Goal: Information Seeking & Learning: Learn about a topic

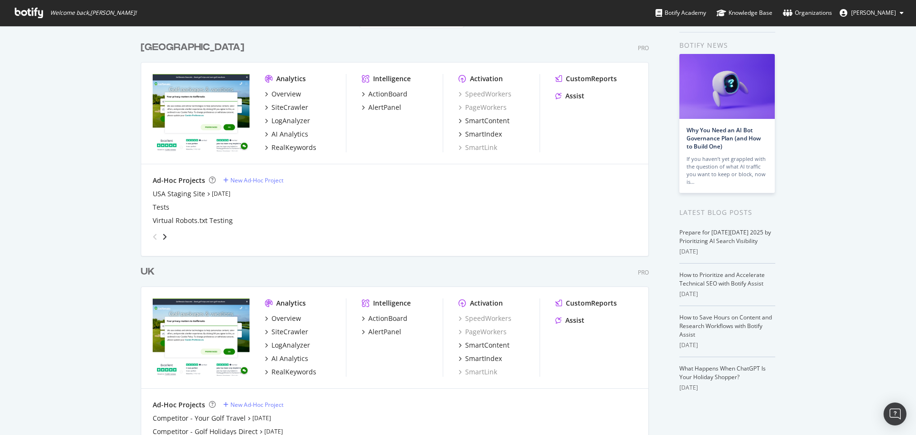
scroll to position [48, 0]
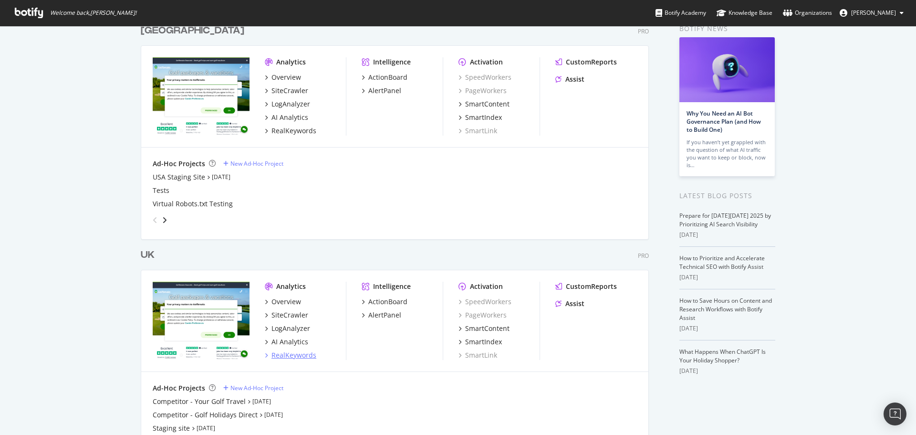
click at [293, 356] on div "RealKeywords" at bounding box center [294, 355] width 45 height 10
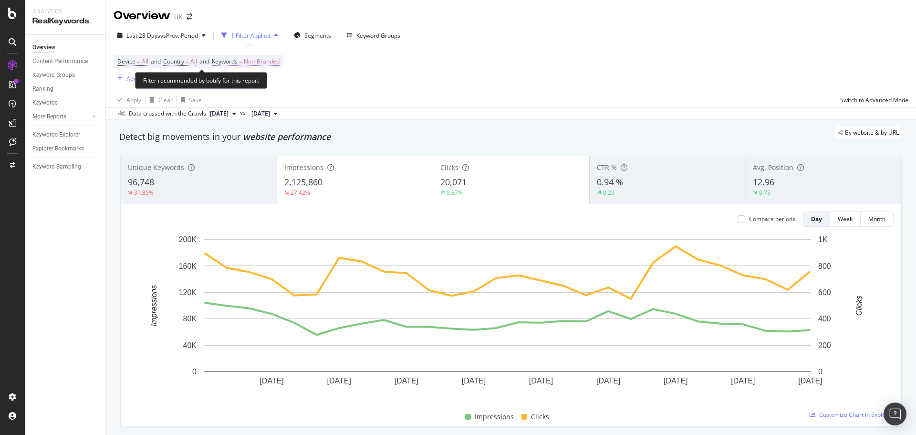
click at [264, 59] on span "Non-Branded" at bounding box center [262, 61] width 36 height 13
click at [268, 76] on div "Non-Branded Cancel Add filter Apply" at bounding box center [278, 93] width 120 height 48
click at [267, 83] on div "button" at bounding box center [270, 84] width 11 height 6
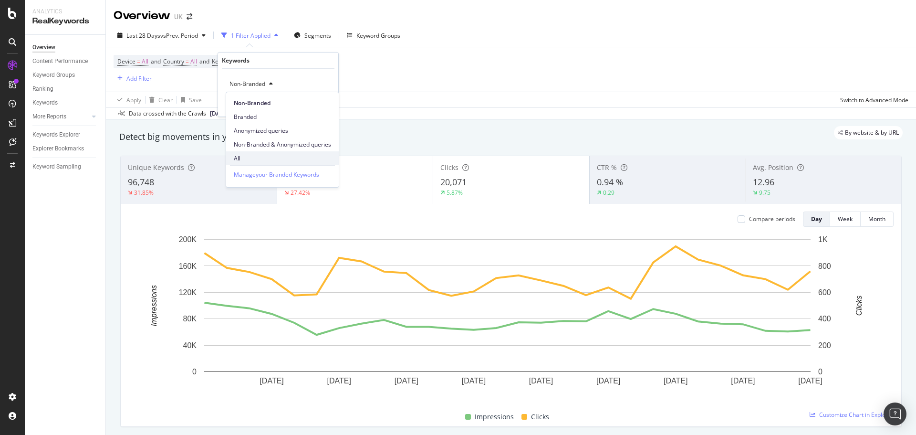
click at [245, 156] on span "All" at bounding box center [282, 158] width 97 height 9
click at [313, 102] on div "button" at bounding box center [309, 104] width 13 height 6
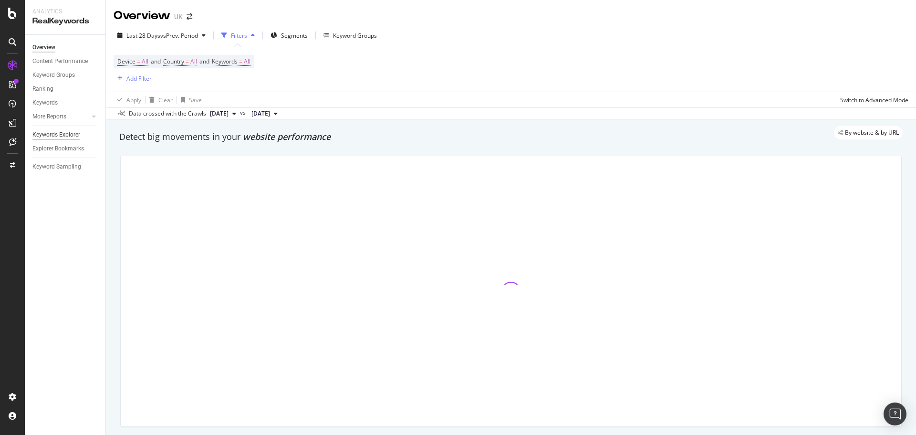
click at [43, 132] on div "Keywords Explorer" at bounding box center [56, 135] width 48 height 10
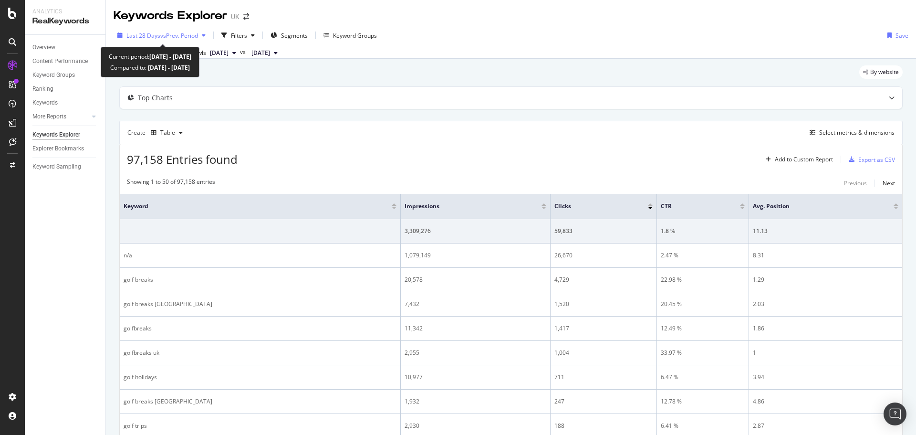
click at [165, 39] on span "vs Prev. Period" at bounding box center [179, 35] width 38 height 8
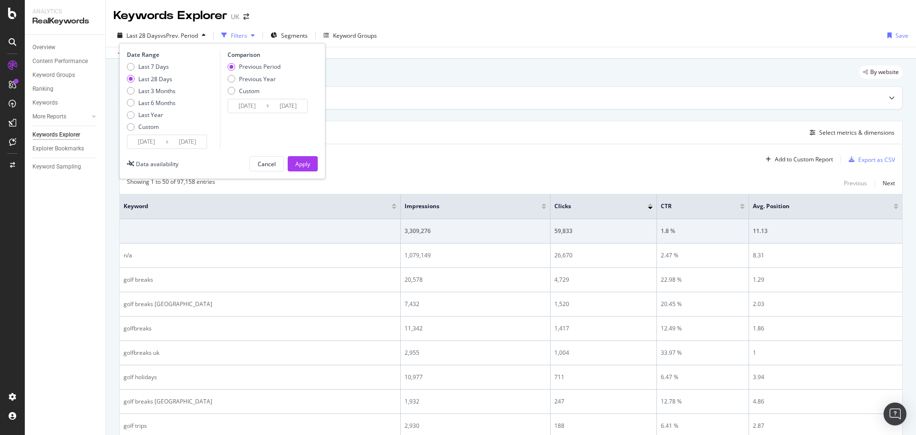
click at [237, 34] on div "Filters" at bounding box center [239, 35] width 16 height 8
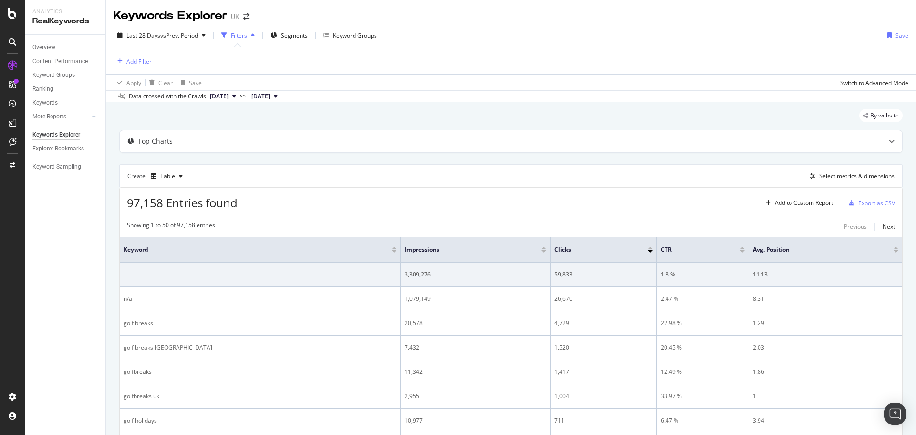
click at [126, 60] on div "Add Filter" at bounding box center [138, 61] width 25 height 8
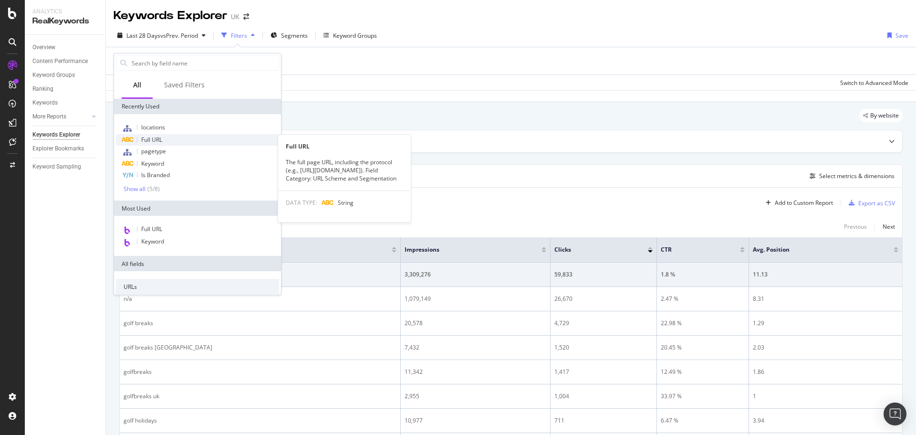
click at [154, 137] on span "Full URL" at bounding box center [151, 140] width 21 height 8
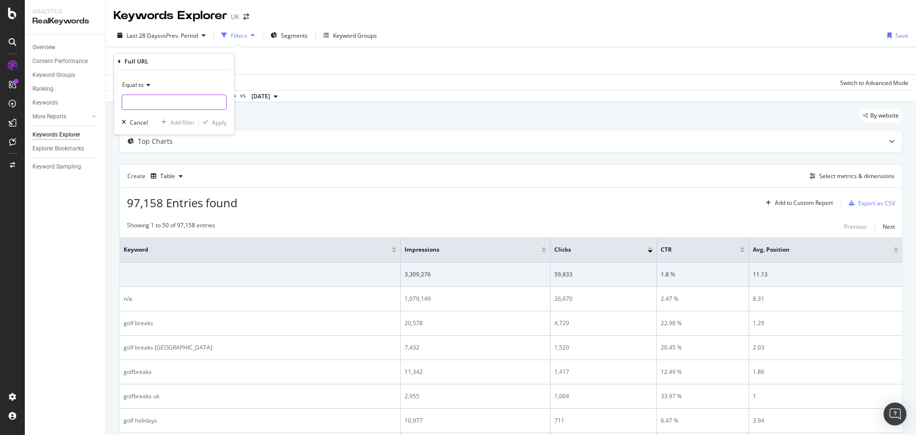
click at [157, 108] on input "text" at bounding box center [174, 101] width 104 height 15
type input "family/[GEOGRAPHIC_DATA]"
click at [144, 90] on div "Equal to" at bounding box center [174, 84] width 105 height 15
click at [143, 177] on span "Contains" at bounding box center [137, 179] width 23 height 8
click at [217, 125] on div "Apply" at bounding box center [219, 122] width 15 height 8
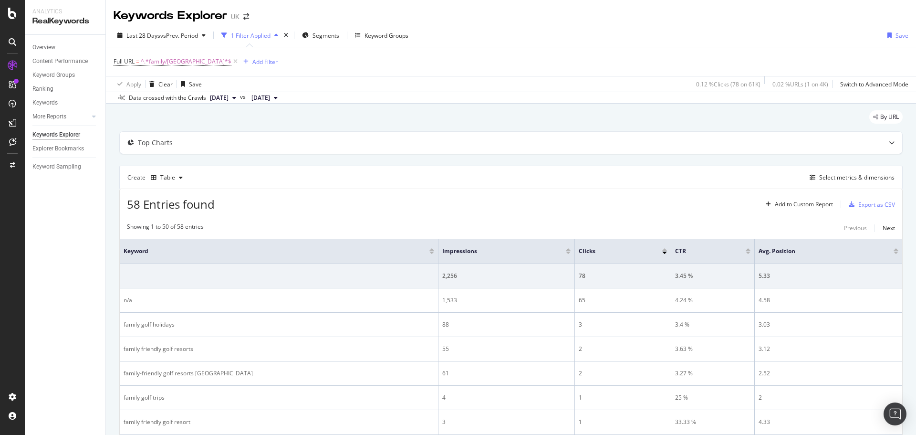
click at [186, 44] on div "Last 28 Days vs Prev. Period 1 Filter Applied Segments Keyword Groups Save" at bounding box center [511, 37] width 810 height 19
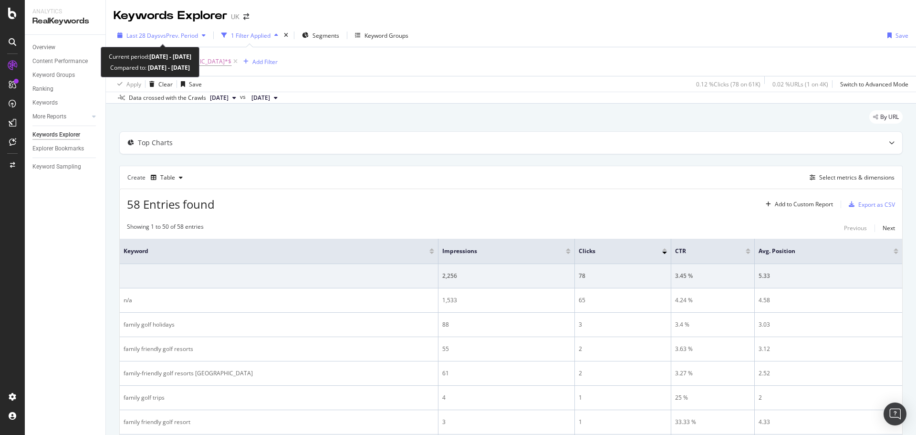
click at [185, 42] on div "Last 28 Days vs Prev. Period" at bounding box center [162, 35] width 96 height 14
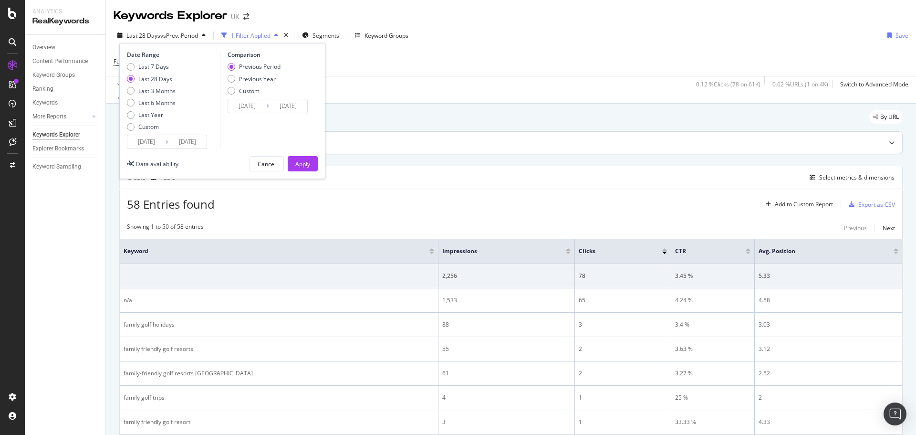
click at [560, 131] on div "Top Charts" at bounding box center [511, 142] width 784 height 23
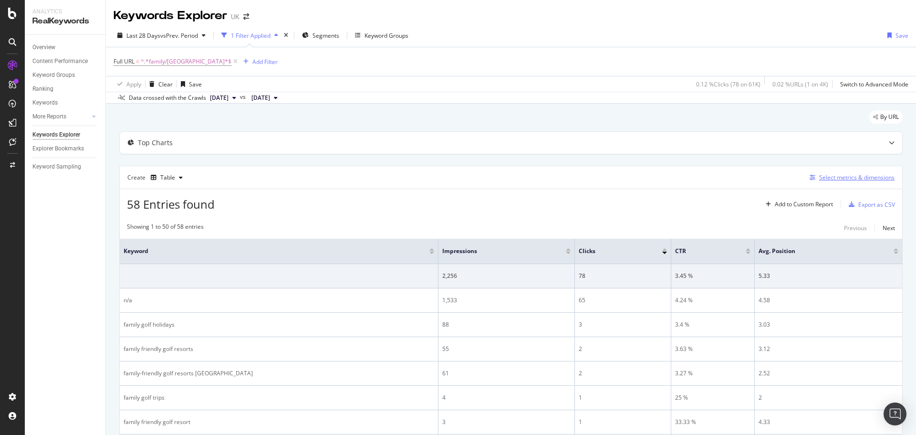
click at [835, 178] on div "Select metrics & dimensions" at bounding box center [856, 177] width 75 height 8
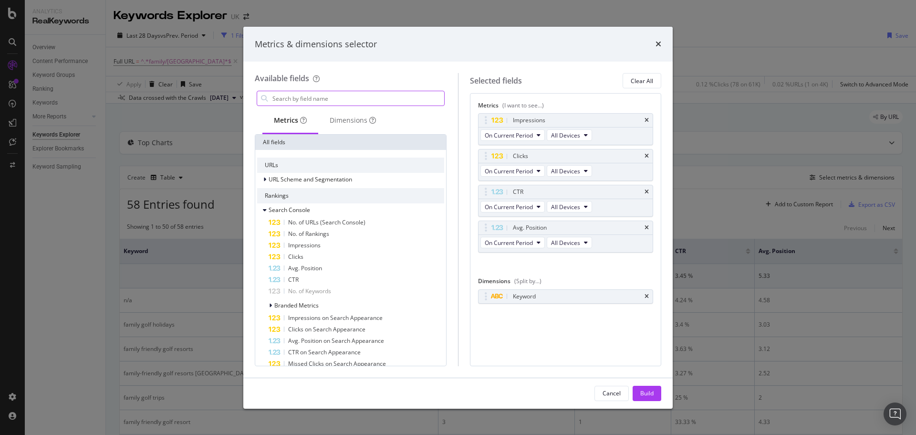
click at [338, 99] on input "modal" at bounding box center [358, 98] width 173 height 14
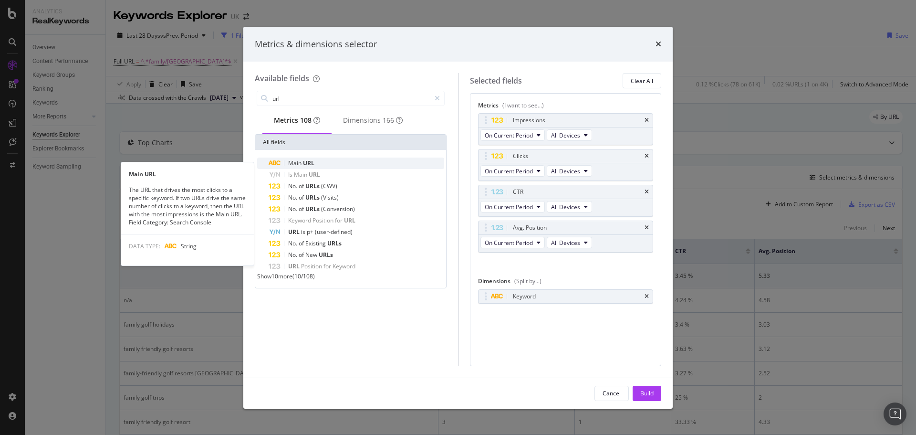
type input "url"
click at [323, 168] on div "Main URL" at bounding box center [357, 162] width 176 height 11
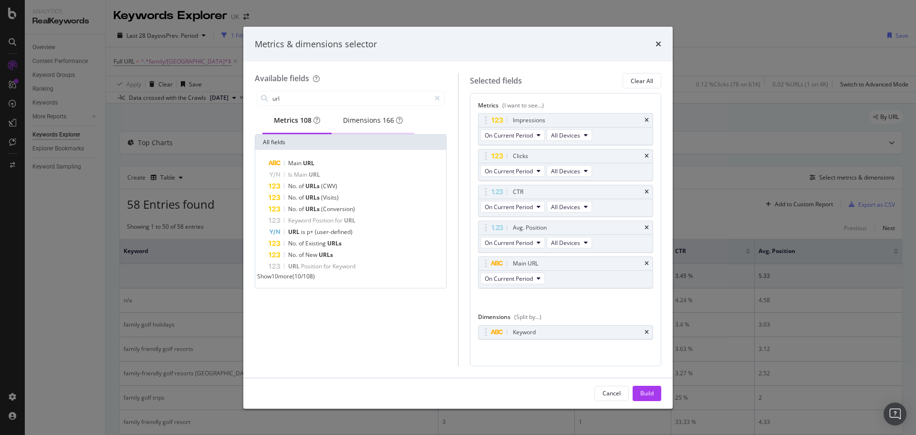
click at [373, 125] on div "Dimensions 166" at bounding box center [373, 120] width 60 height 10
click at [279, 123] on div "Metrics 108" at bounding box center [297, 120] width 46 height 10
click at [648, 389] on div "Build" at bounding box center [646, 393] width 13 height 8
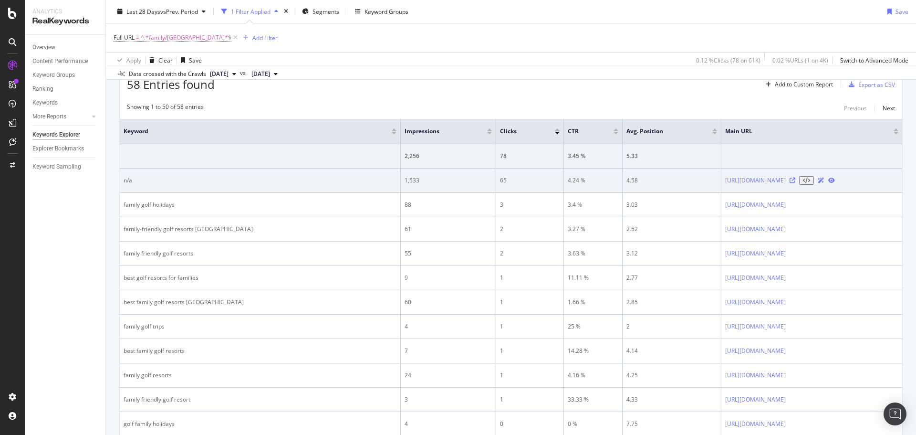
scroll to position [95, 0]
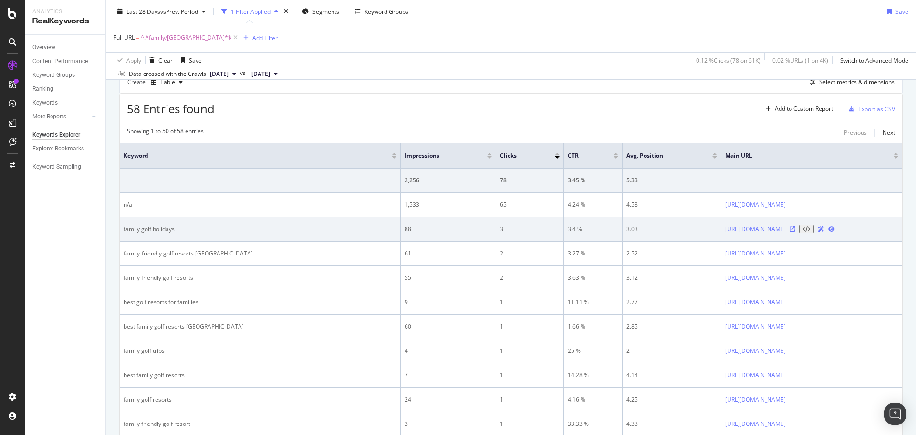
click at [125, 228] on div "family golf holidays" at bounding box center [260, 229] width 273 height 9
copy div "family golf holidays"
click at [246, 232] on div "family golf holidays" at bounding box center [260, 229] width 273 height 9
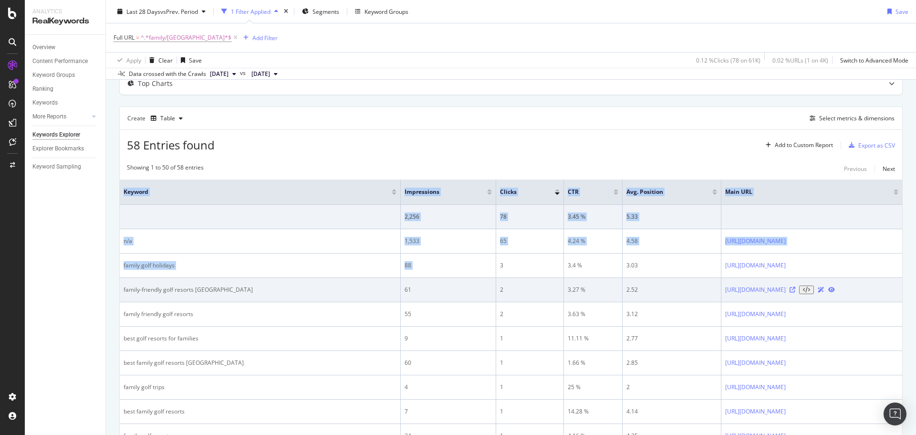
drag, startPoint x: 124, startPoint y: 154, endPoint x: 415, endPoint y: 257, distance: 308.5
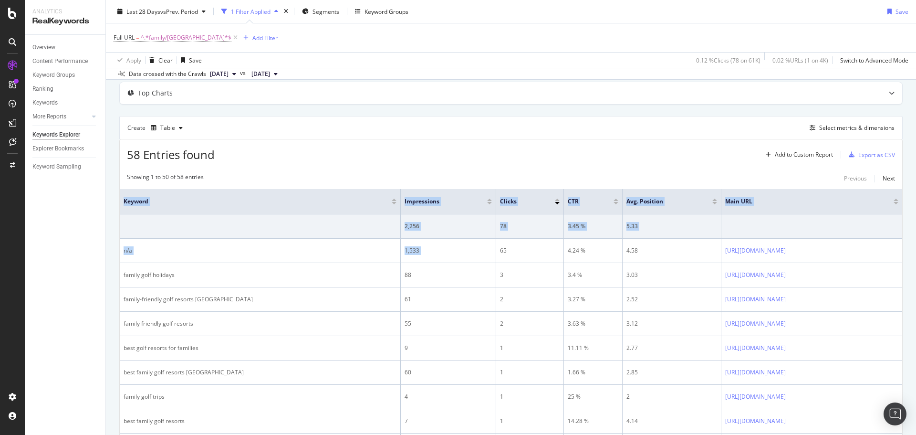
scroll to position [48, 0]
click at [538, 159] on div "58 Entries found Add to Custom Report Export as CSV" at bounding box center [511, 152] width 783 height 23
click at [803, 151] on div "Add to Custom Report" at bounding box center [797, 156] width 71 height 14
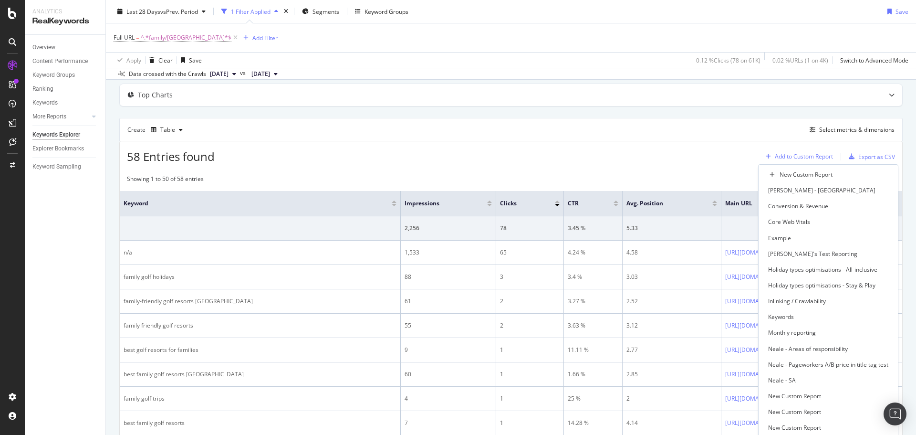
click at [803, 151] on div "Add to Custom Report" at bounding box center [797, 156] width 71 height 14
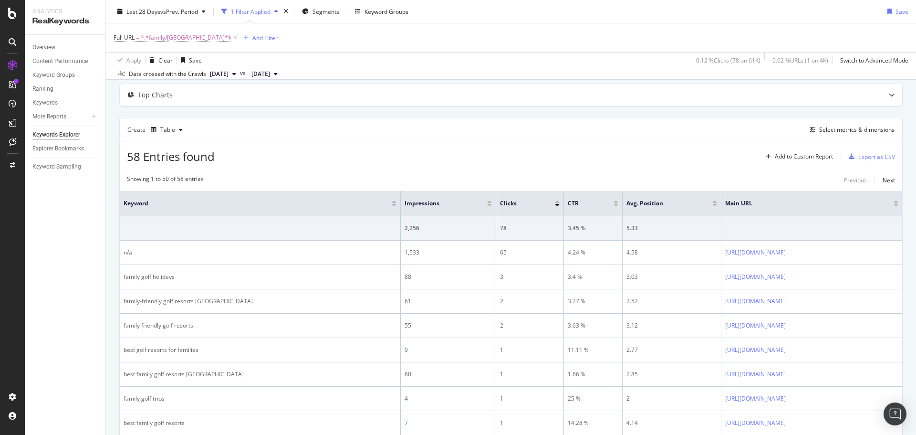
click at [845, 123] on div "Create Table Select metrics & dimensions" at bounding box center [511, 129] width 784 height 23
click at [844, 126] on div "Select metrics & dimensions" at bounding box center [856, 130] width 75 height 8
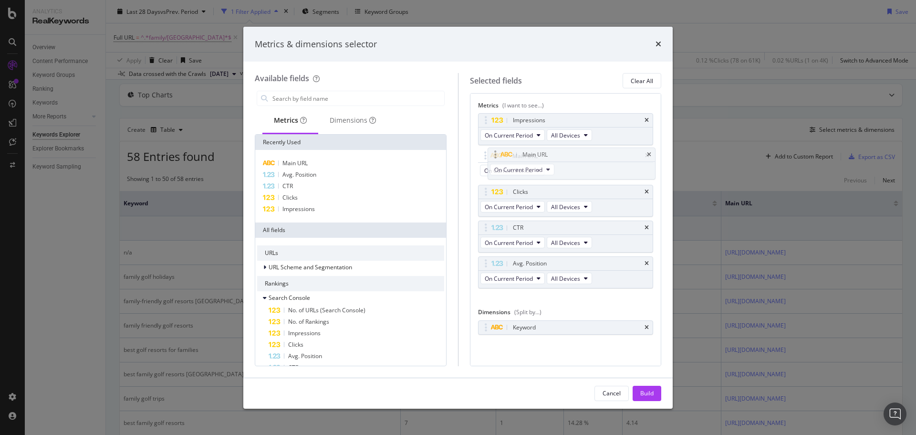
drag, startPoint x: 484, startPoint y: 261, endPoint x: 492, endPoint y: 151, distance: 110.6
click at [492, 151] on body "Analytics RealKeywords Overview Content Performance Keyword Groups Ranking Keyw…" at bounding box center [458, 217] width 916 height 435
drag, startPoint x: 487, startPoint y: 157, endPoint x: 492, endPoint y: 122, distance: 35.7
click at [492, 122] on body "Analytics RealKeywords Overview Content Performance Keyword Groups Ranking Keyw…" at bounding box center [458, 217] width 916 height 435
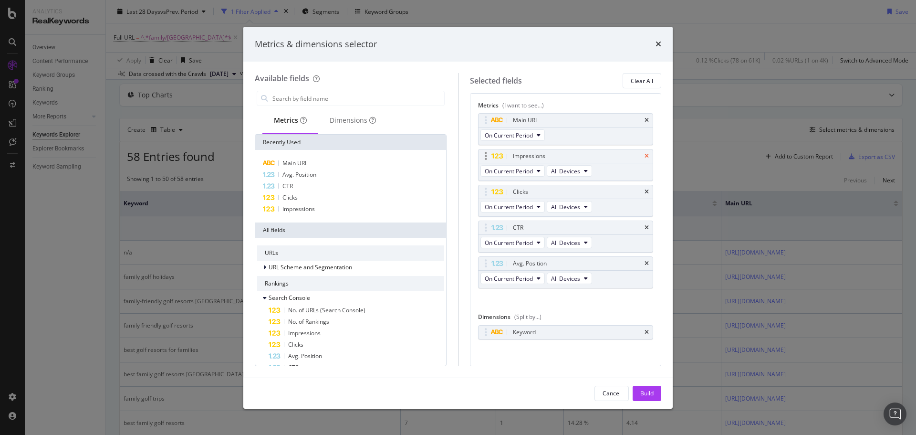
click at [645, 154] on icon "times" at bounding box center [647, 156] width 4 height 6
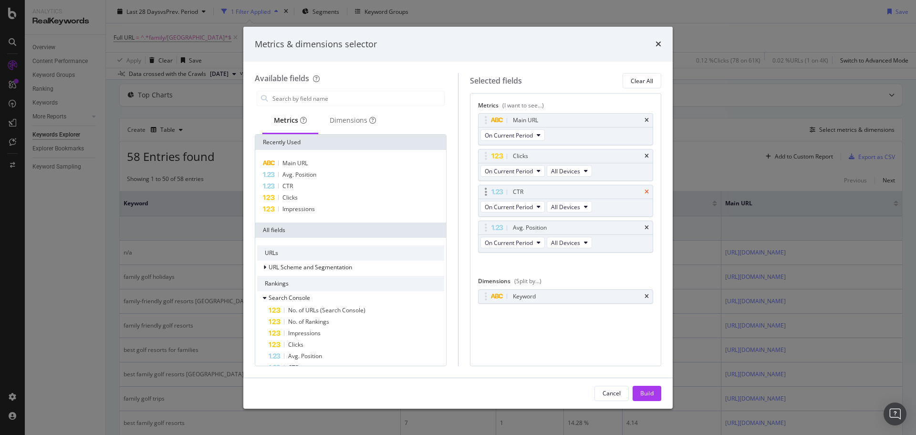
click at [645, 191] on icon "times" at bounding box center [647, 192] width 4 height 6
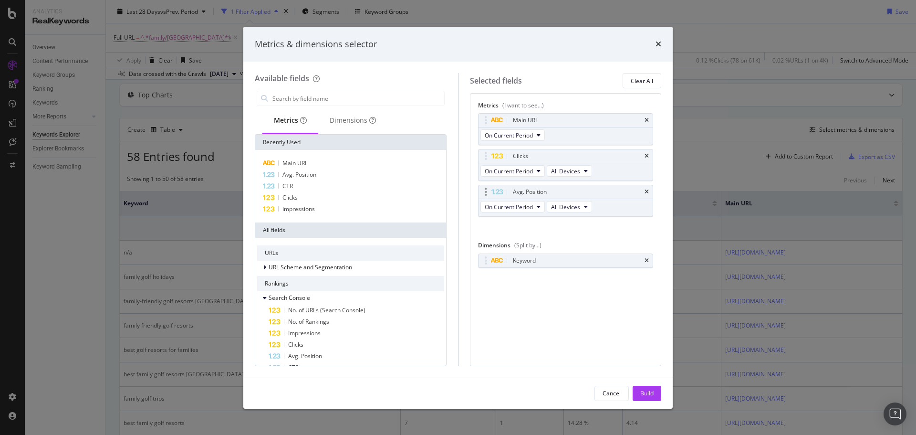
click at [643, 185] on div "Avg. Position" at bounding box center [566, 191] width 175 height 13
click at [646, 191] on icon "times" at bounding box center [647, 192] width 4 height 6
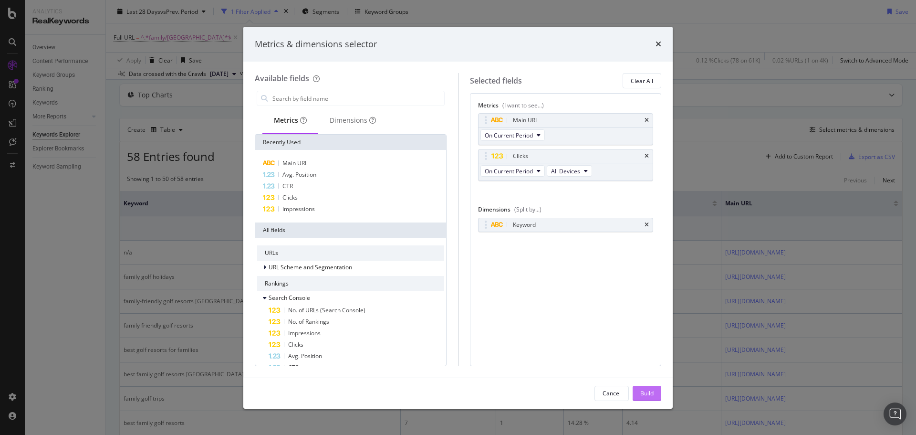
click at [648, 388] on div "Build" at bounding box center [646, 393] width 13 height 14
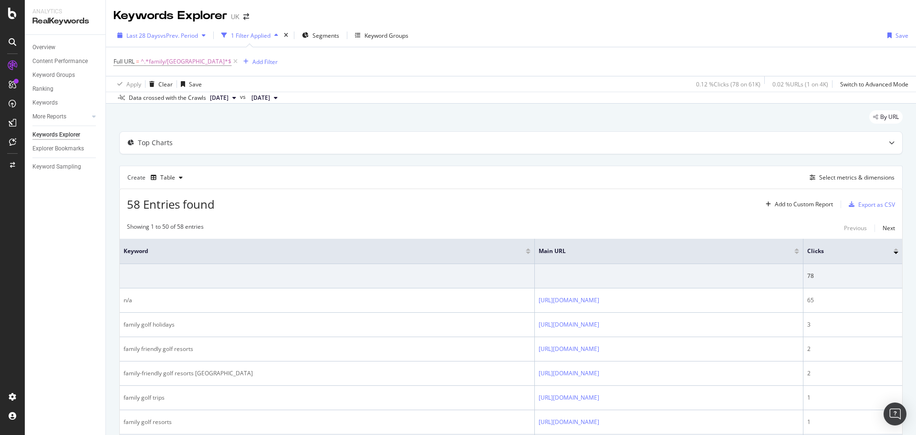
click at [165, 34] on span "vs Prev. Period" at bounding box center [179, 35] width 38 height 8
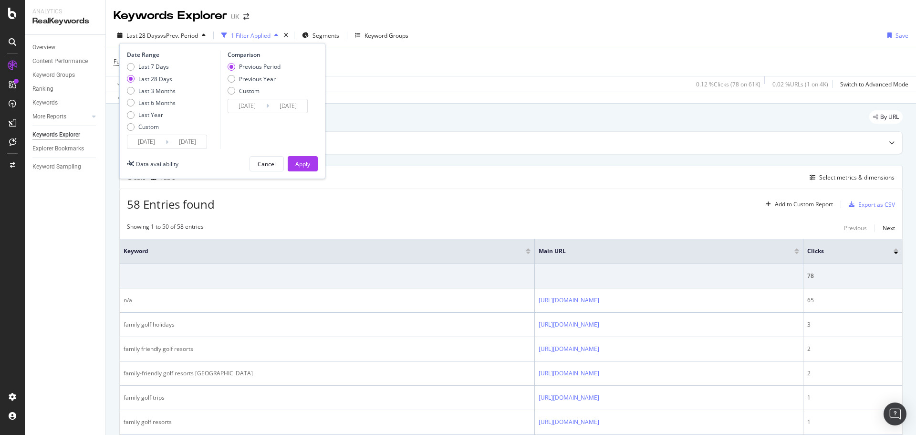
drag, startPoint x: 165, startPoint y: 88, endPoint x: 183, endPoint y: 101, distance: 22.9
click at [164, 88] on div "Last 3 Months" at bounding box center [156, 91] width 37 height 8
type input "[DATE]"
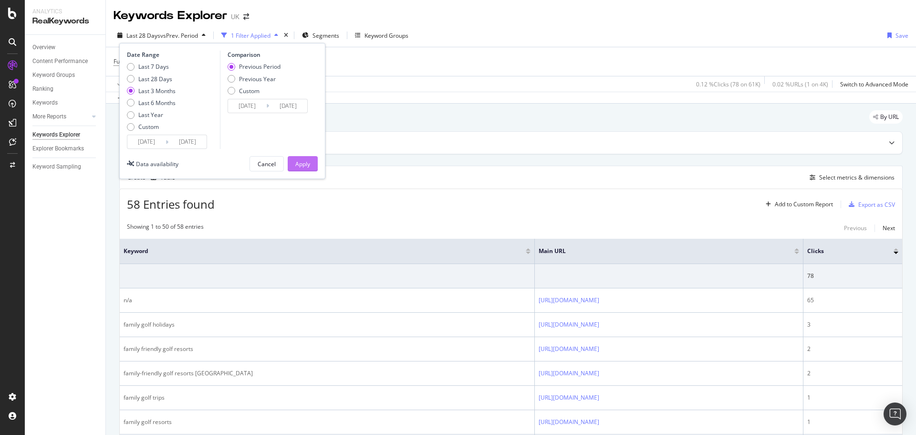
click at [301, 163] on div "Apply" at bounding box center [302, 164] width 15 height 8
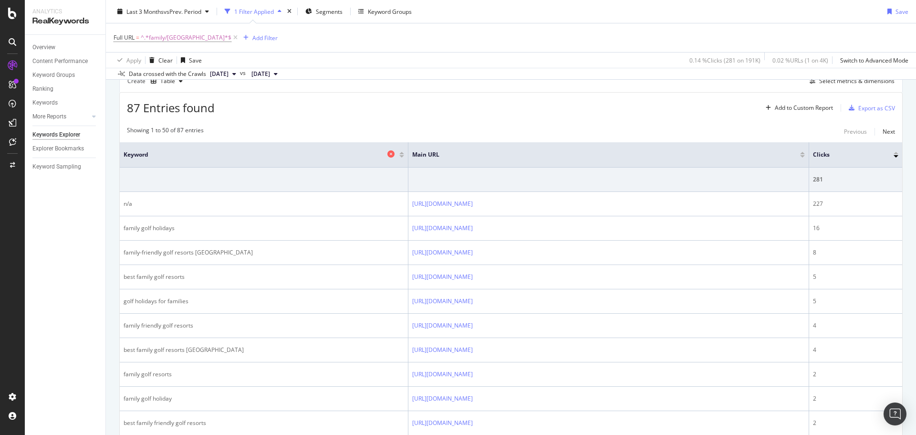
scroll to position [143, 0]
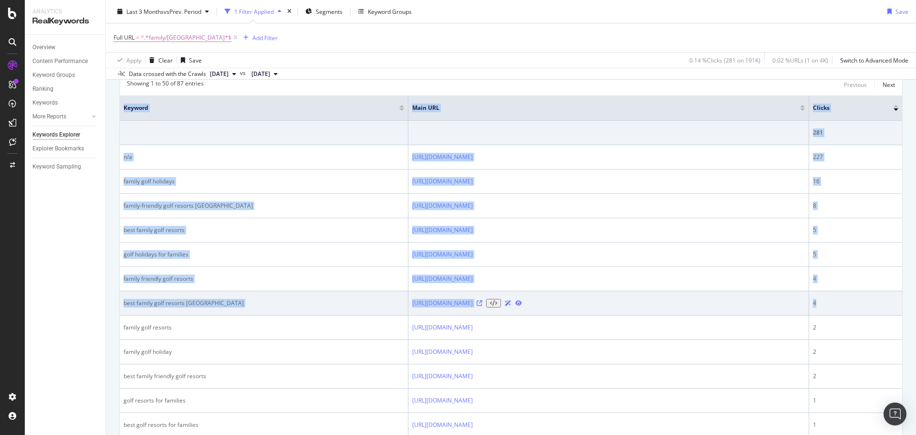
drag, startPoint x: 121, startPoint y: 105, endPoint x: 847, endPoint y: 307, distance: 753.4
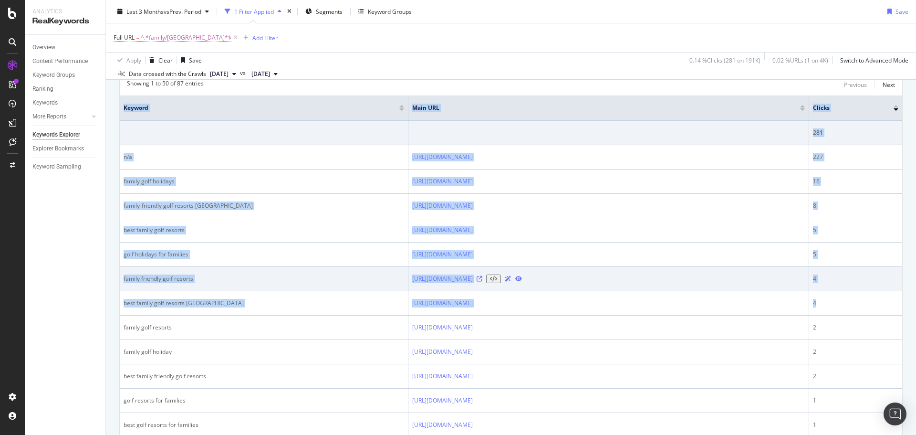
copy table "Keyword Main URL Clicks 281 n/a [URL][DOMAIN_NAME] 227 family golf holidays [UR…"
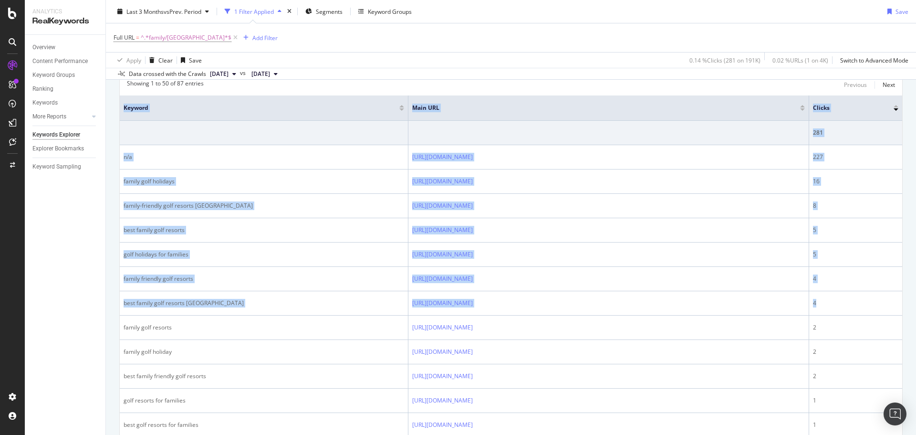
click at [267, 78] on button "[DATE]" at bounding box center [265, 73] width 34 height 11
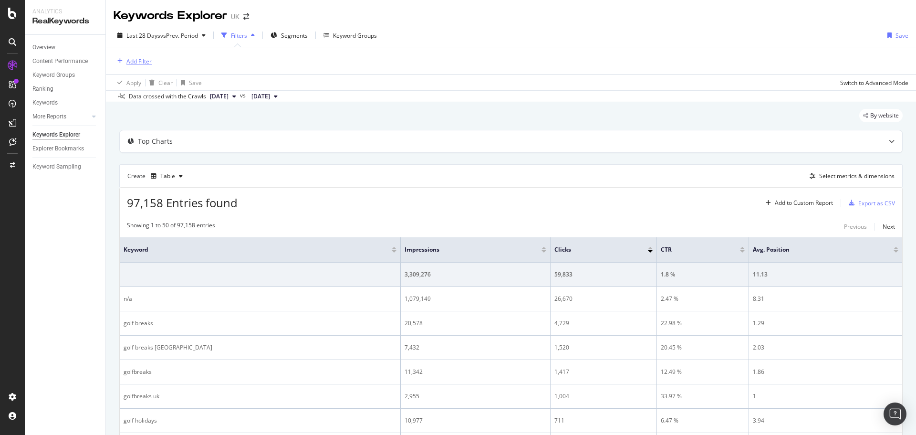
click at [146, 61] on div "Add Filter" at bounding box center [138, 61] width 25 height 8
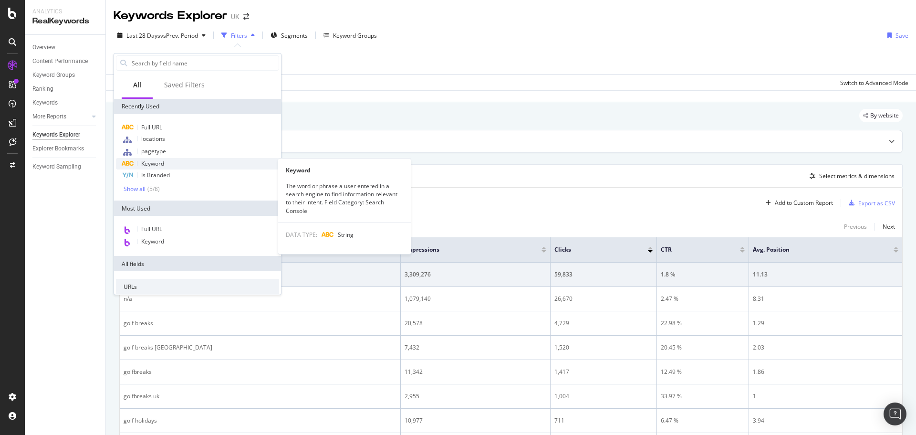
click at [168, 161] on div "Keyword" at bounding box center [197, 163] width 163 height 11
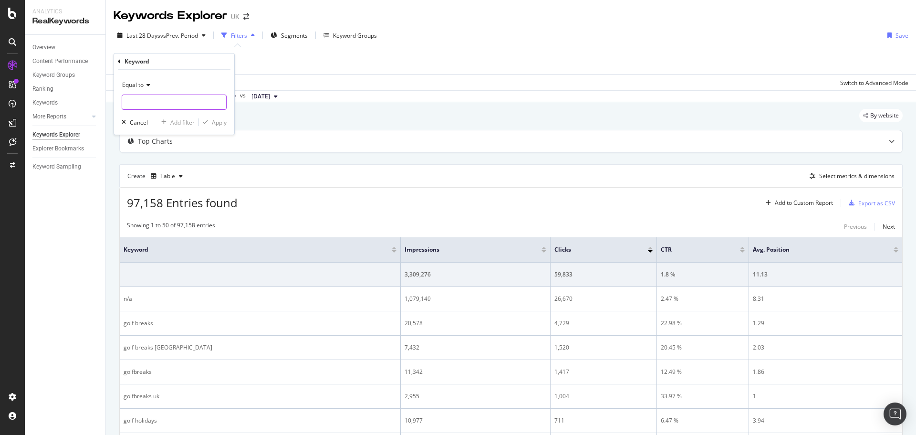
click at [176, 102] on input "text" at bounding box center [174, 101] width 104 height 15
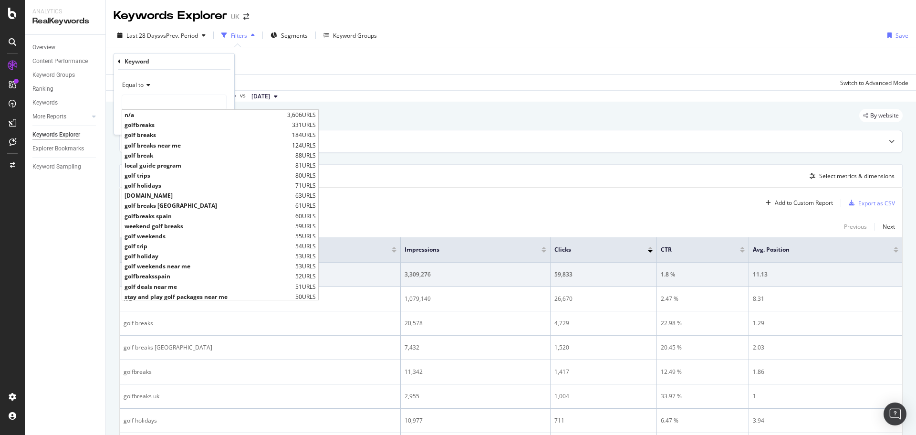
click at [120, 63] on icon at bounding box center [119, 62] width 3 height 6
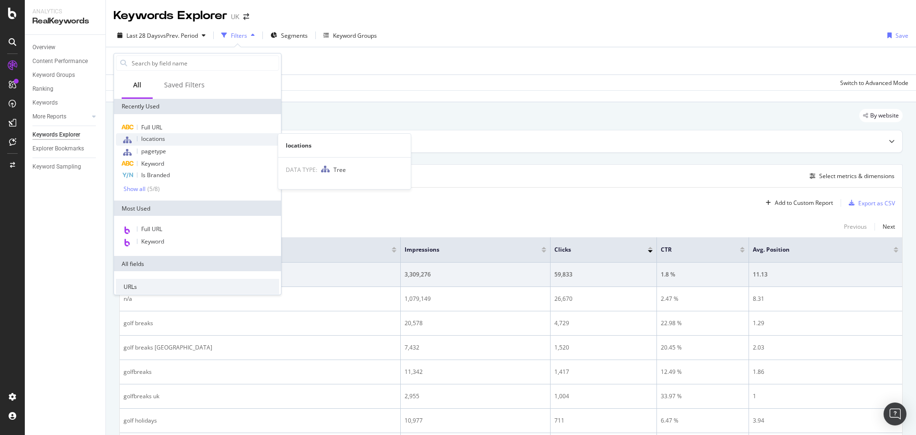
click at [166, 133] on div "locations" at bounding box center [197, 139] width 163 height 12
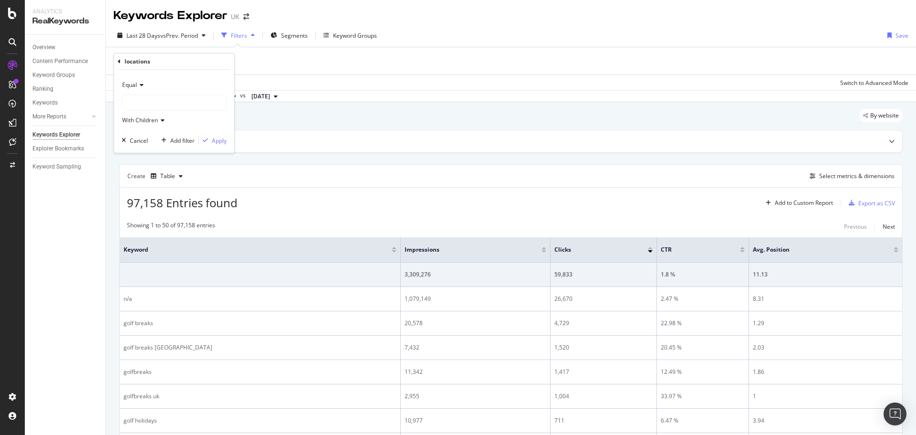
click at [121, 63] on div "locations" at bounding box center [174, 61] width 113 height 16
click at [119, 62] on icon at bounding box center [119, 62] width 3 height 6
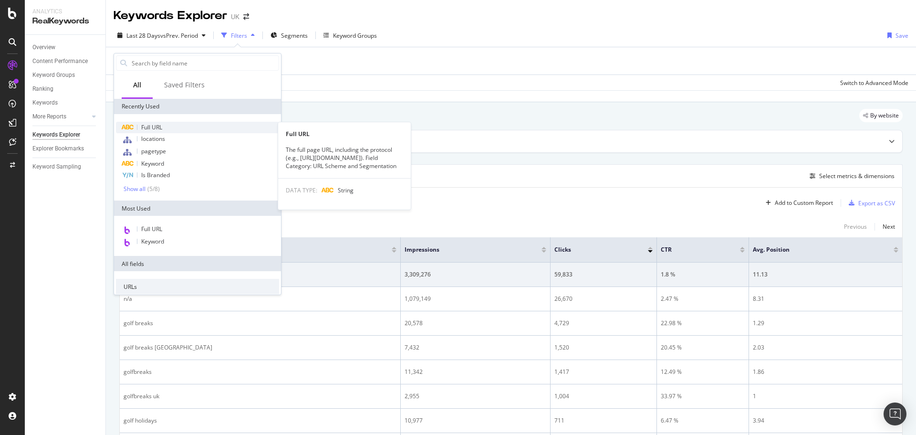
click at [157, 130] on span "Full URL" at bounding box center [151, 127] width 21 height 8
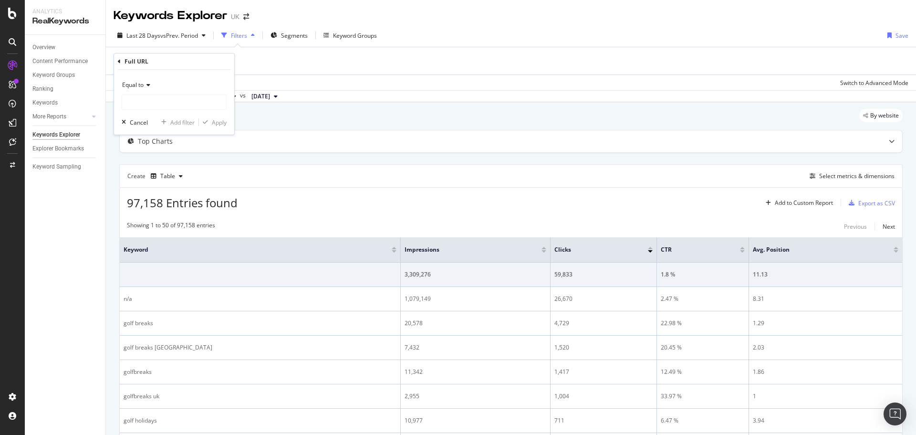
click at [149, 92] on div "Equal to" at bounding box center [174, 84] width 105 height 15
click at [151, 178] on div "Contains" at bounding box center [175, 179] width 102 height 12
click at [142, 104] on input "text" at bounding box center [174, 101] width 104 height 15
type input "family/[GEOGRAPHIC_DATA]"
click at [220, 116] on div "Contains family/[GEOGRAPHIC_DATA] Cancel Add filter Apply" at bounding box center [174, 102] width 120 height 65
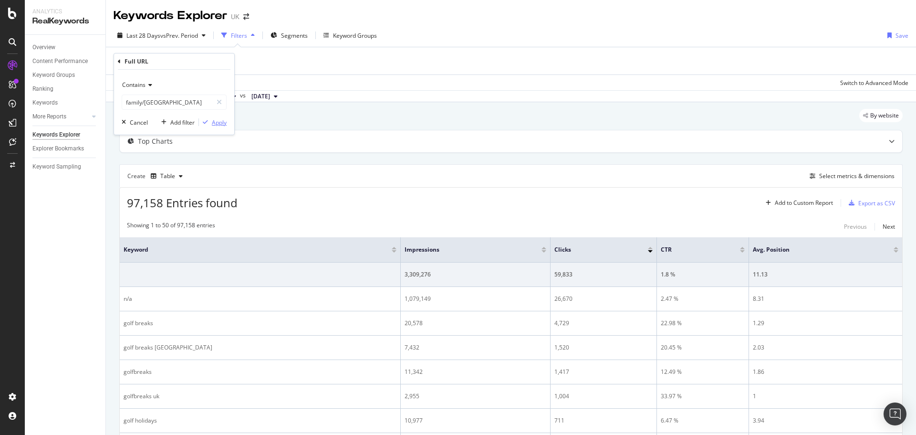
click at [223, 122] on div "Apply" at bounding box center [219, 122] width 15 height 8
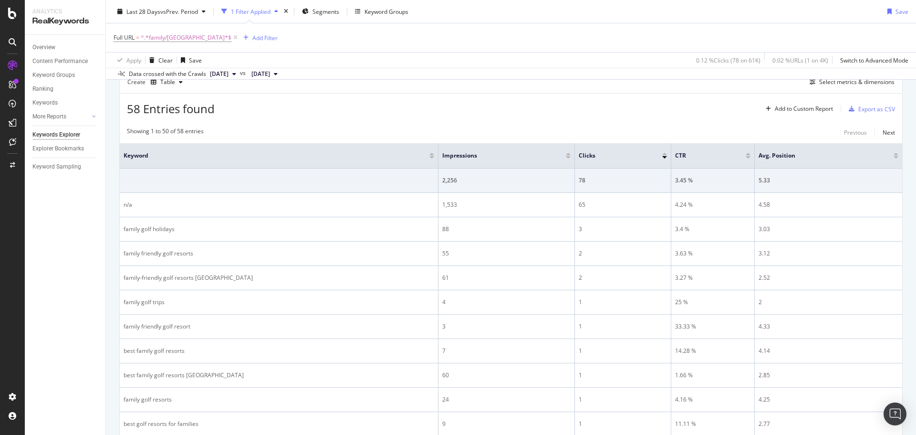
scroll to position [143, 0]
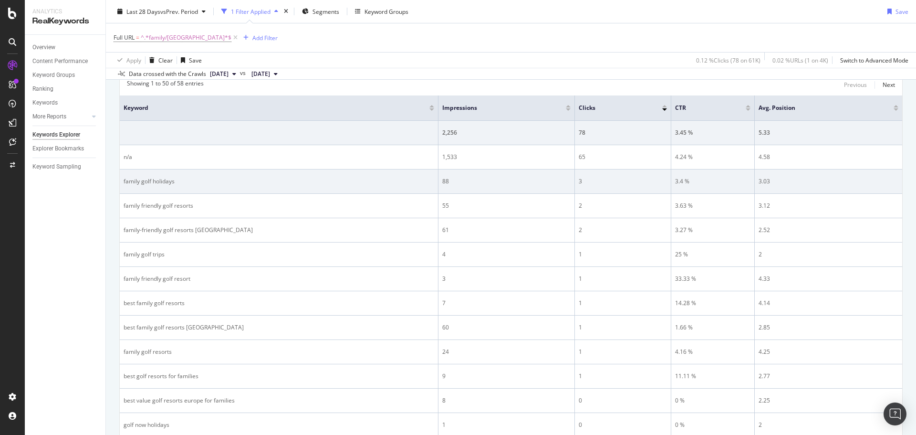
click at [171, 181] on div "family golf holidays" at bounding box center [279, 181] width 311 height 9
copy div "family golf holidays"
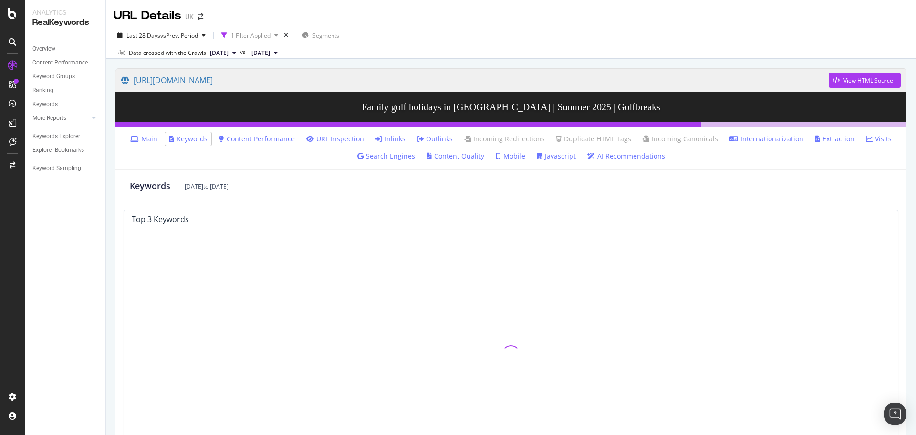
click at [396, 140] on link "Inlinks" at bounding box center [391, 139] width 30 height 10
